Goal: Transaction & Acquisition: Purchase product/service

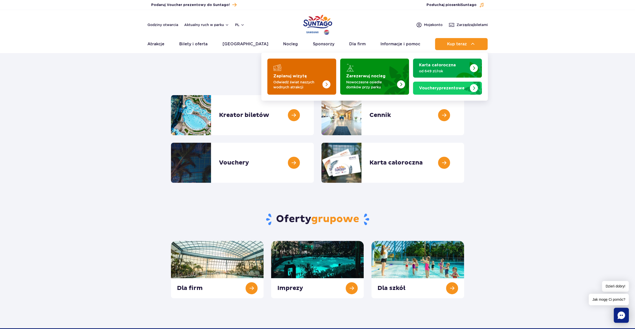
click at [314, 80] on p "Odwiedź świat naszych wodnych atrakcji" at bounding box center [297, 85] width 49 height 10
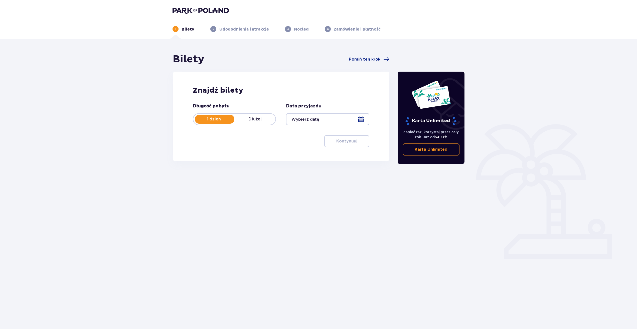
click at [360, 121] on div at bounding box center [327, 119] width 83 height 12
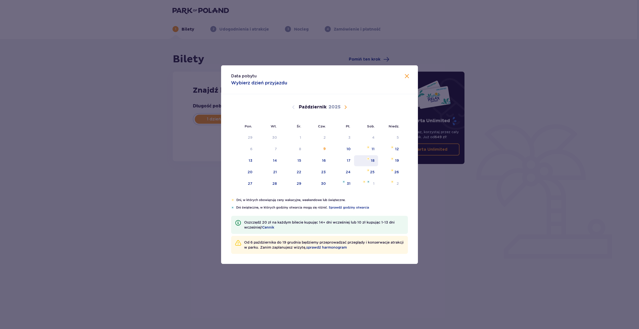
click at [372, 161] on div "18" at bounding box center [373, 160] width 4 height 5
type input "18.10.25"
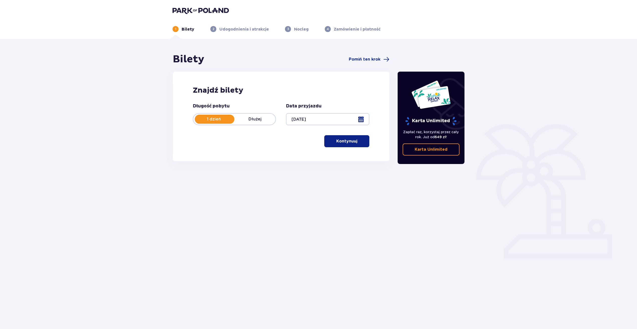
click at [352, 145] on button "Kontynuuj" at bounding box center [346, 141] width 45 height 12
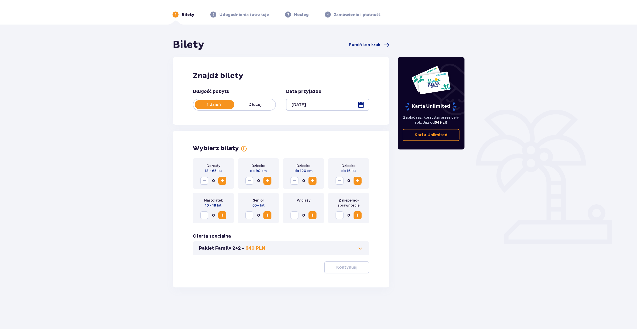
scroll to position [18, 0]
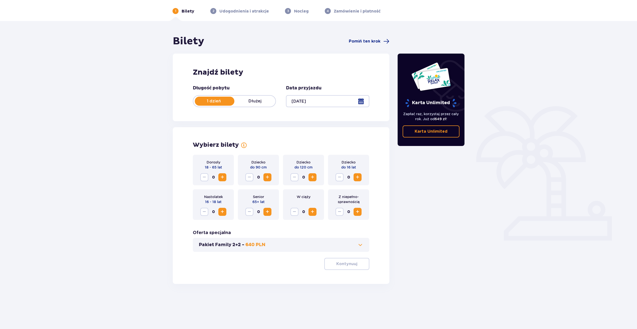
click at [222, 179] on span "Zwiększ" at bounding box center [222, 177] width 6 height 6
click at [357, 177] on span "Zwiększ" at bounding box center [357, 177] width 6 height 6
click at [355, 263] on span "button" at bounding box center [358, 264] width 6 height 6
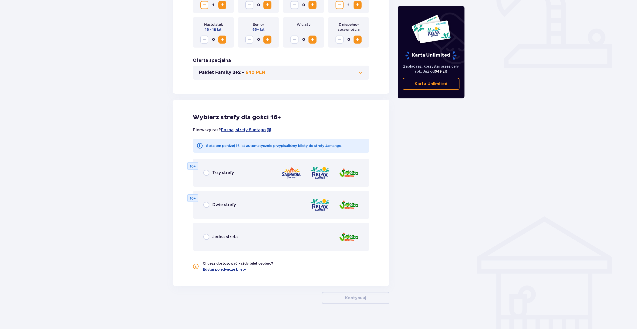
scroll to position [195, 0]
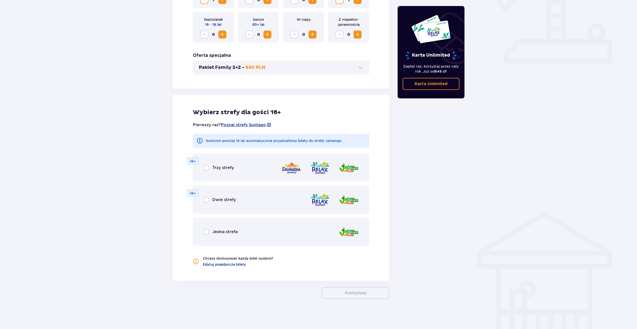
click at [206, 233] on input "radio" at bounding box center [206, 232] width 6 height 6
radio input "true"
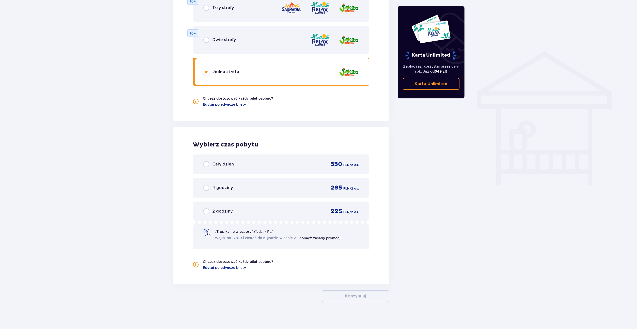
scroll to position [358, 0]
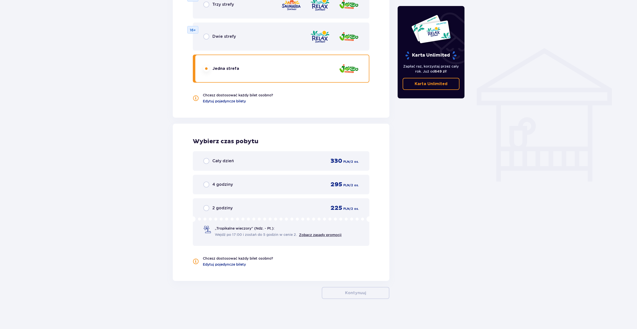
click at [206, 184] on input "radio" at bounding box center [206, 184] width 6 height 6
radio input "true"
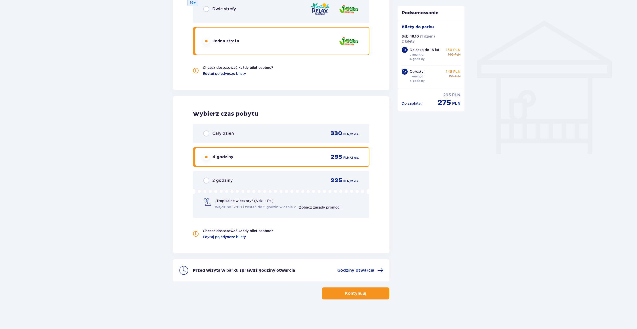
scroll to position [387, 0]
click at [359, 269] on span "Godziny otwarcia" at bounding box center [355, 270] width 37 height 6
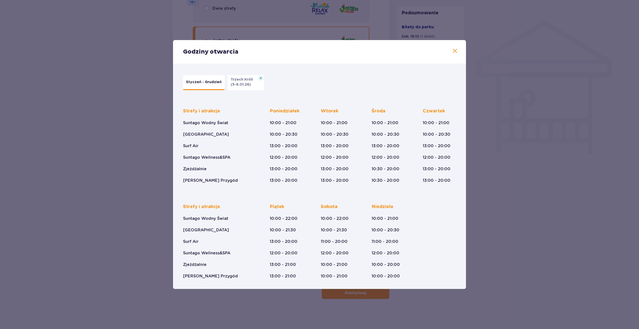
click at [454, 52] on span at bounding box center [455, 51] width 6 height 6
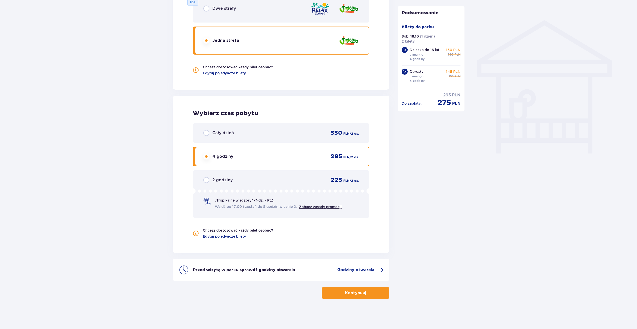
click at [365, 291] on span "button" at bounding box center [367, 293] width 6 height 6
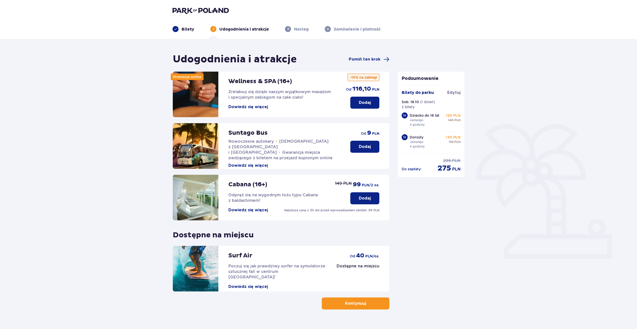
click at [365, 307] on button "Kontynuuj" at bounding box center [356, 303] width 68 height 12
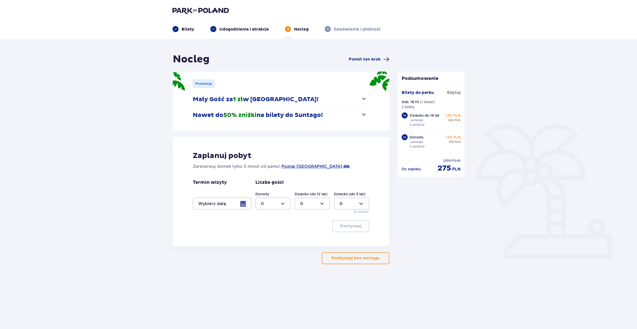
click at [363, 260] on p "Kontynuuj bez noclegu" at bounding box center [355, 258] width 48 height 6
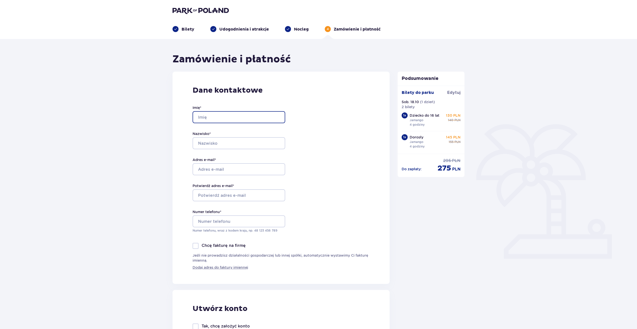
click at [237, 115] on input "Imię *" at bounding box center [239, 117] width 93 height 12
type input "Dawid"
type input "Opala"
type input "haker100@o2.pl"
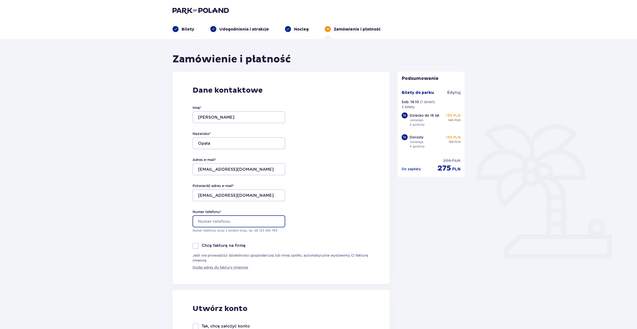
type input "510405929"
click at [199, 117] on input "Dawid" at bounding box center [239, 117] width 93 height 12
click at [227, 114] on input "Dawid" at bounding box center [239, 117] width 93 height 12
type input "Dawid"
click at [333, 125] on div "Dane kontaktowe Imię * Dawid Nazwisko * Opala Adres e-mail * haker100@o2.pl Pot…" at bounding box center [280, 178] width 217 height 212
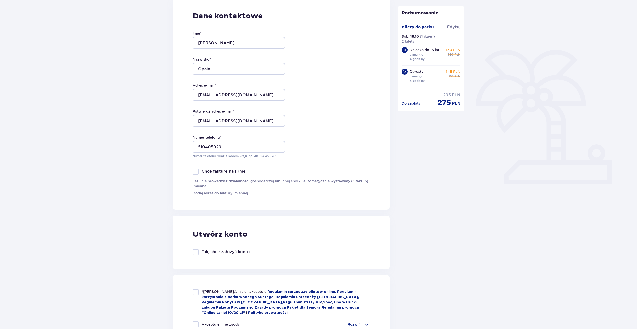
scroll to position [125, 0]
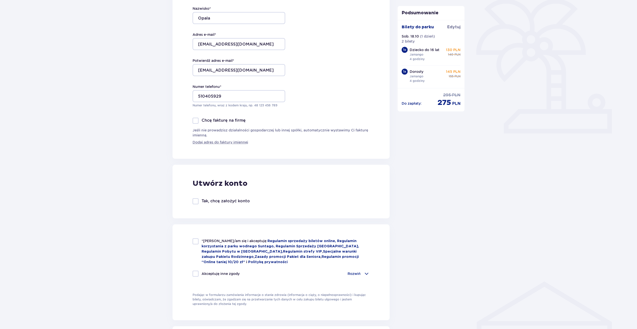
click at [196, 244] on div at bounding box center [196, 241] width 6 height 6
checkbox input "true"
click at [196, 276] on div "Akceptuję inne zgody Rozwiń Chcę otrzymywać od Global Parks Poland Sp. z o.o. z…" at bounding box center [281, 277] width 177 height 12
click at [195, 273] on div at bounding box center [196, 274] width 6 height 6
checkbox input "true"
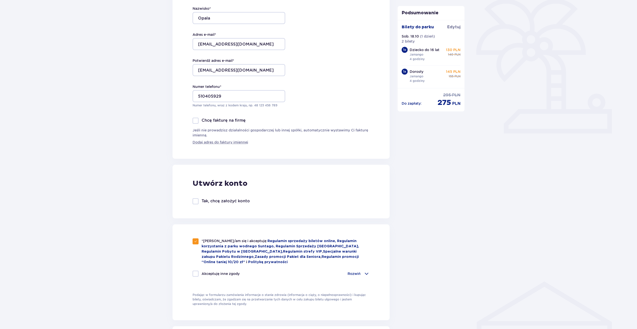
checkbox input "true"
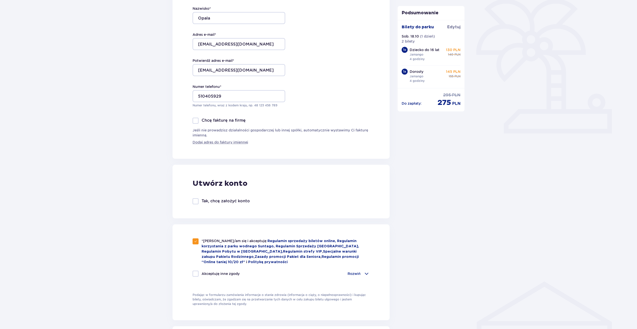
checkbox input "true"
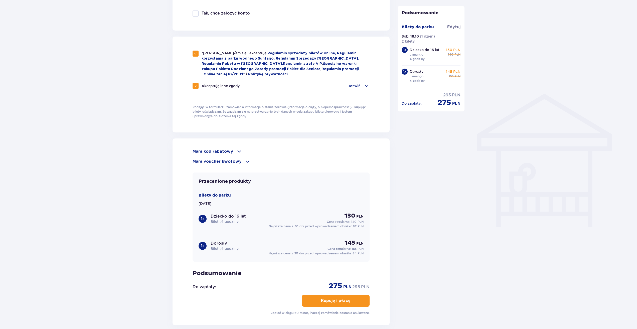
scroll to position [363, 0]
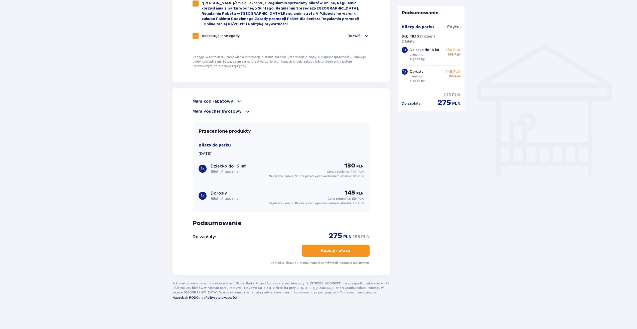
click at [330, 248] on p "Kupuję i płacę" at bounding box center [336, 251] width 30 height 6
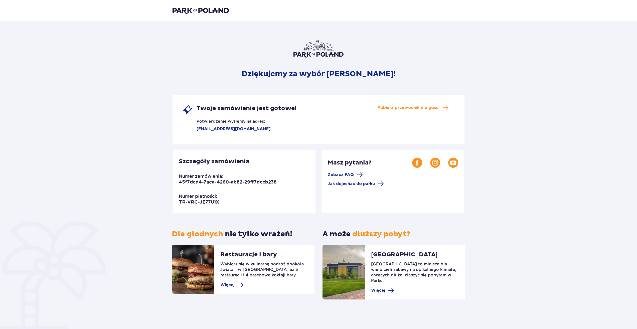
scroll to position [1, 0]
